Goal: Information Seeking & Learning: Check status

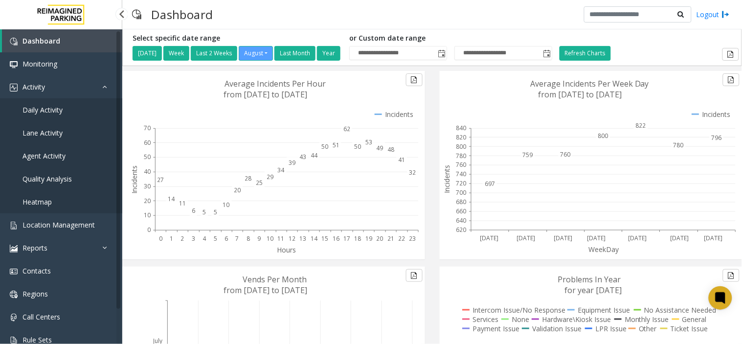
click at [46, 112] on span "Daily Activity" at bounding box center [42, 109] width 40 height 9
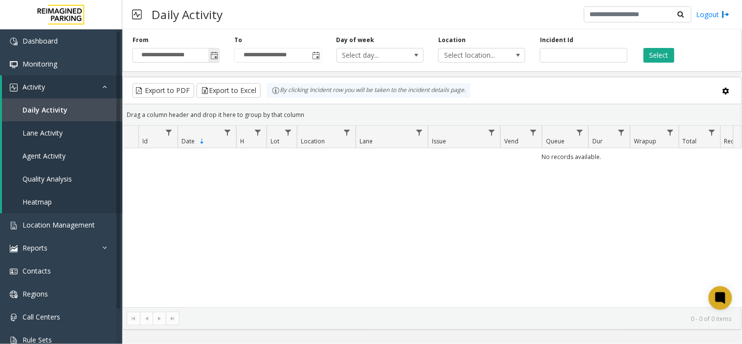
click at [215, 54] on span "Toggle popup" at bounding box center [214, 56] width 8 height 8
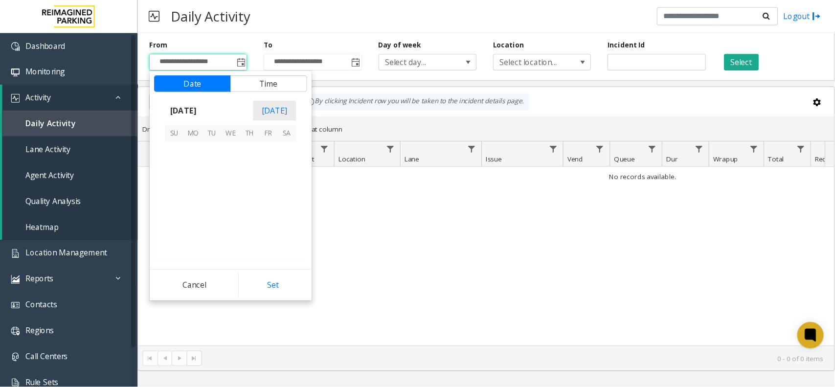
scroll to position [175393, 0]
click at [251, 186] on span "23" at bounding box center [255, 184] width 17 height 17
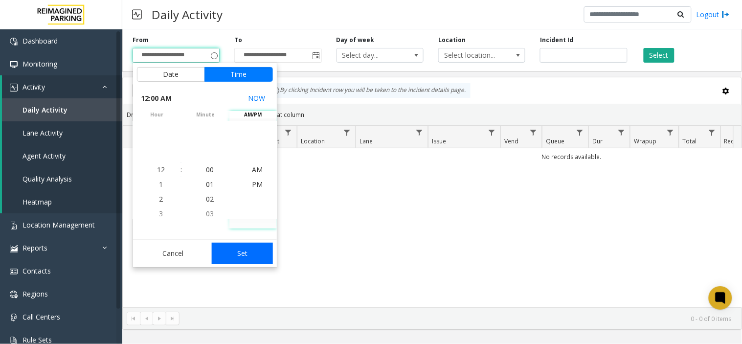
click at [267, 253] on button "Set" at bounding box center [243, 254] width 62 height 22
type input "**********"
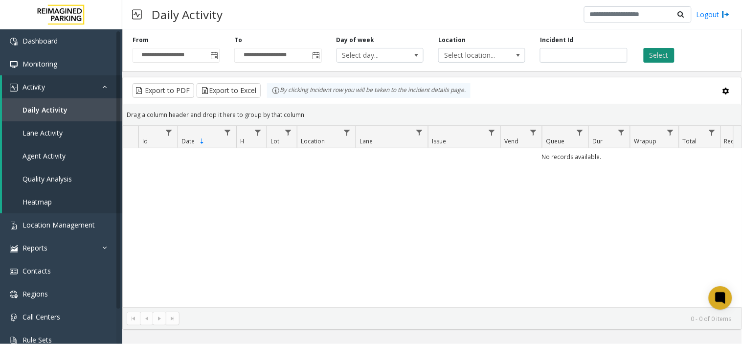
click at [661, 53] on button "Select" at bounding box center [659, 55] width 31 height 15
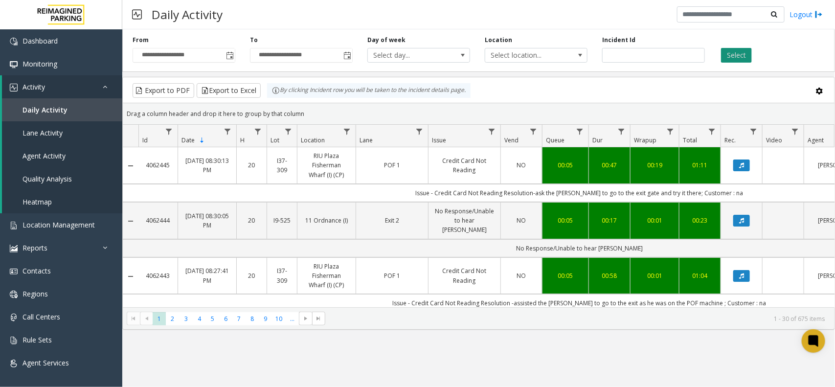
click at [741, 54] on button "Select" at bounding box center [736, 55] width 31 height 15
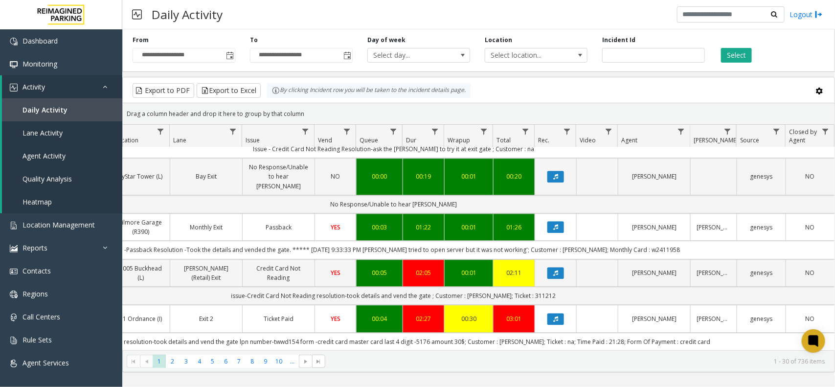
scroll to position [1101, 192]
click at [682, 126] on link "Data table" at bounding box center [680, 131] width 13 height 13
click at [705, 179] on input "Agent Filter" at bounding box center [723, 174] width 83 height 17
type input "******"
click button "Filter" at bounding box center [745, 265] width 40 height 22
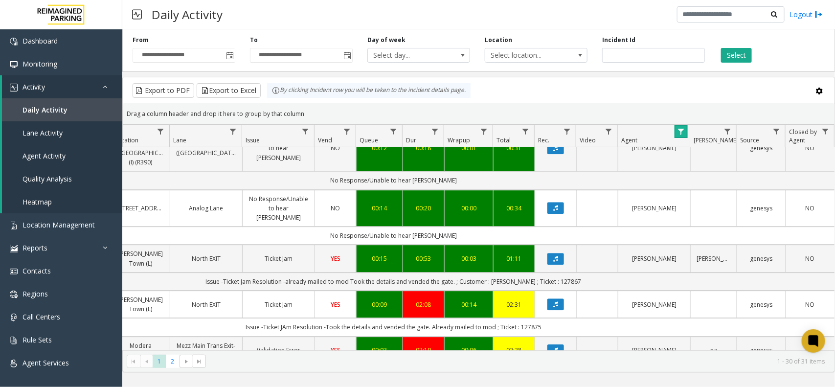
scroll to position [1334, 192]
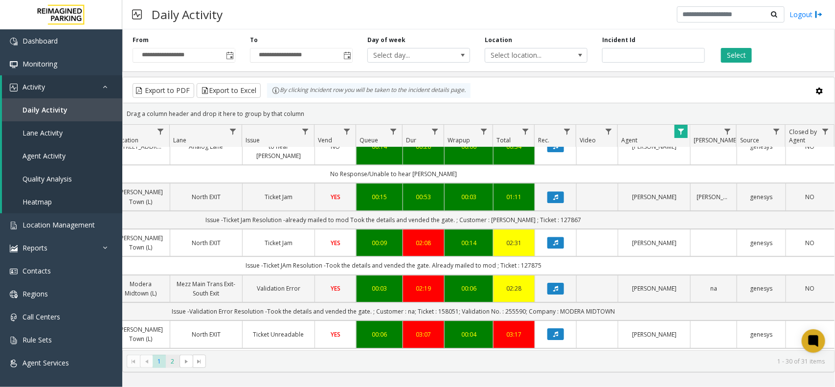
click at [177, 363] on span "2" at bounding box center [172, 361] width 13 height 13
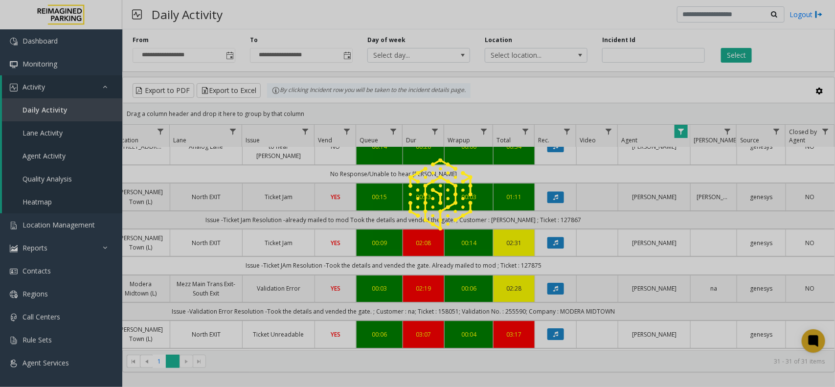
scroll to position [0, 192]
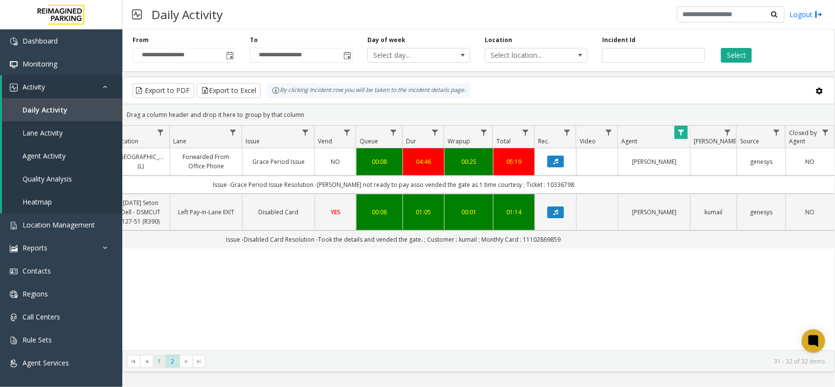
click at [157, 363] on span "1" at bounding box center [159, 361] width 13 height 13
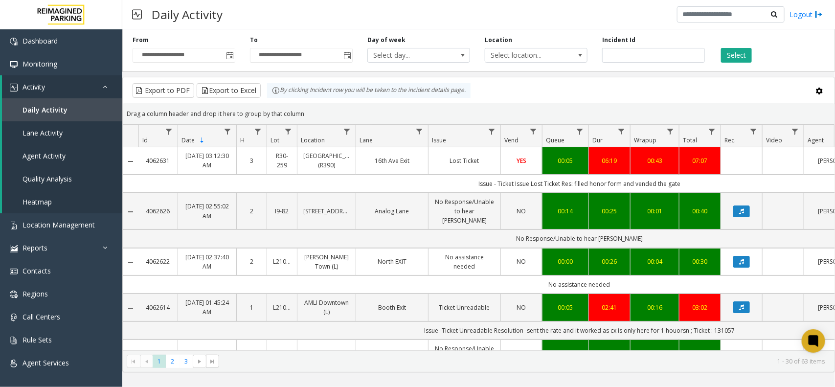
scroll to position [0, 192]
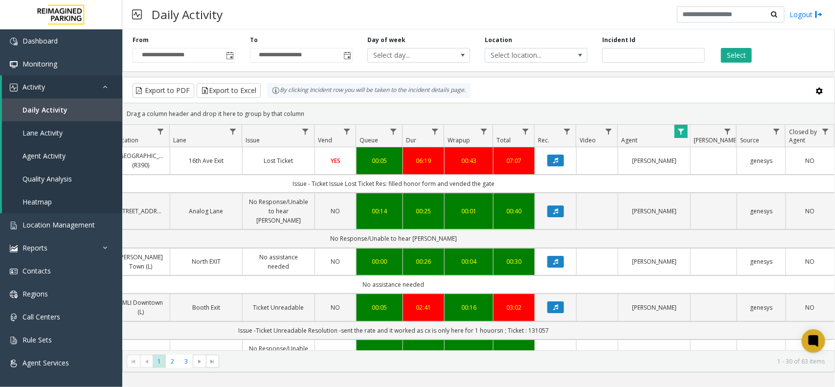
click at [680, 133] on span "Data table" at bounding box center [681, 132] width 8 height 8
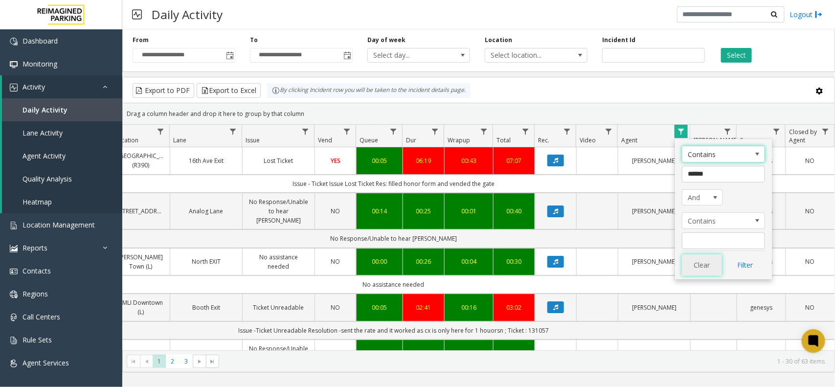
click at [712, 263] on button "Clear" at bounding box center [702, 265] width 40 height 22
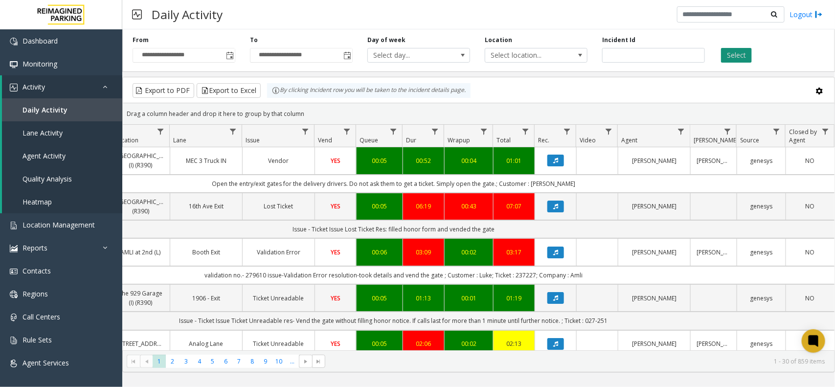
click at [732, 49] on button "Select" at bounding box center [736, 55] width 31 height 15
